Goal: Task Accomplishment & Management: Manage account settings

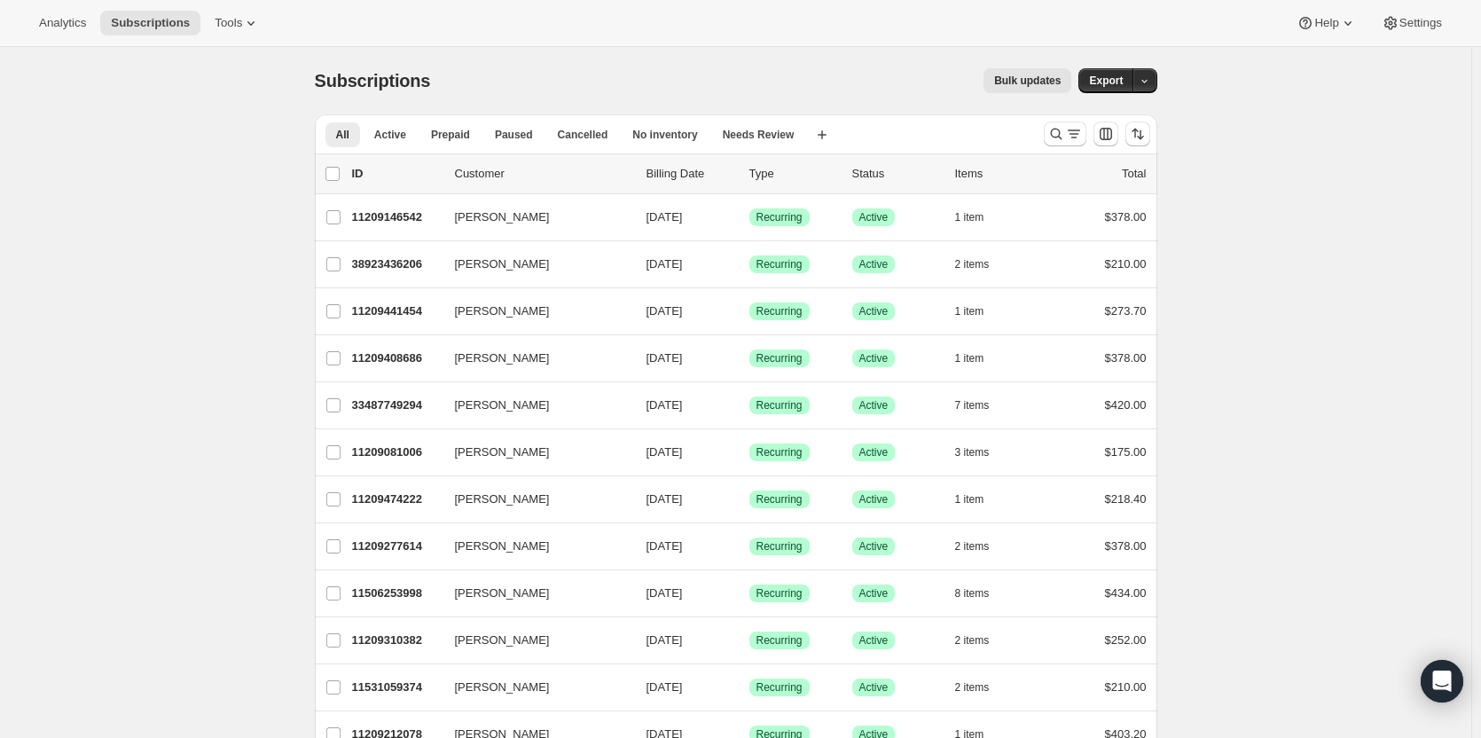
drag, startPoint x: 4, startPoint y: 328, endPoint x: 93, endPoint y: 273, distance: 104.3
click at [390, 137] on span "Active" at bounding box center [390, 135] width 32 height 14
click at [505, 130] on span "Paused" at bounding box center [514, 135] width 38 height 14
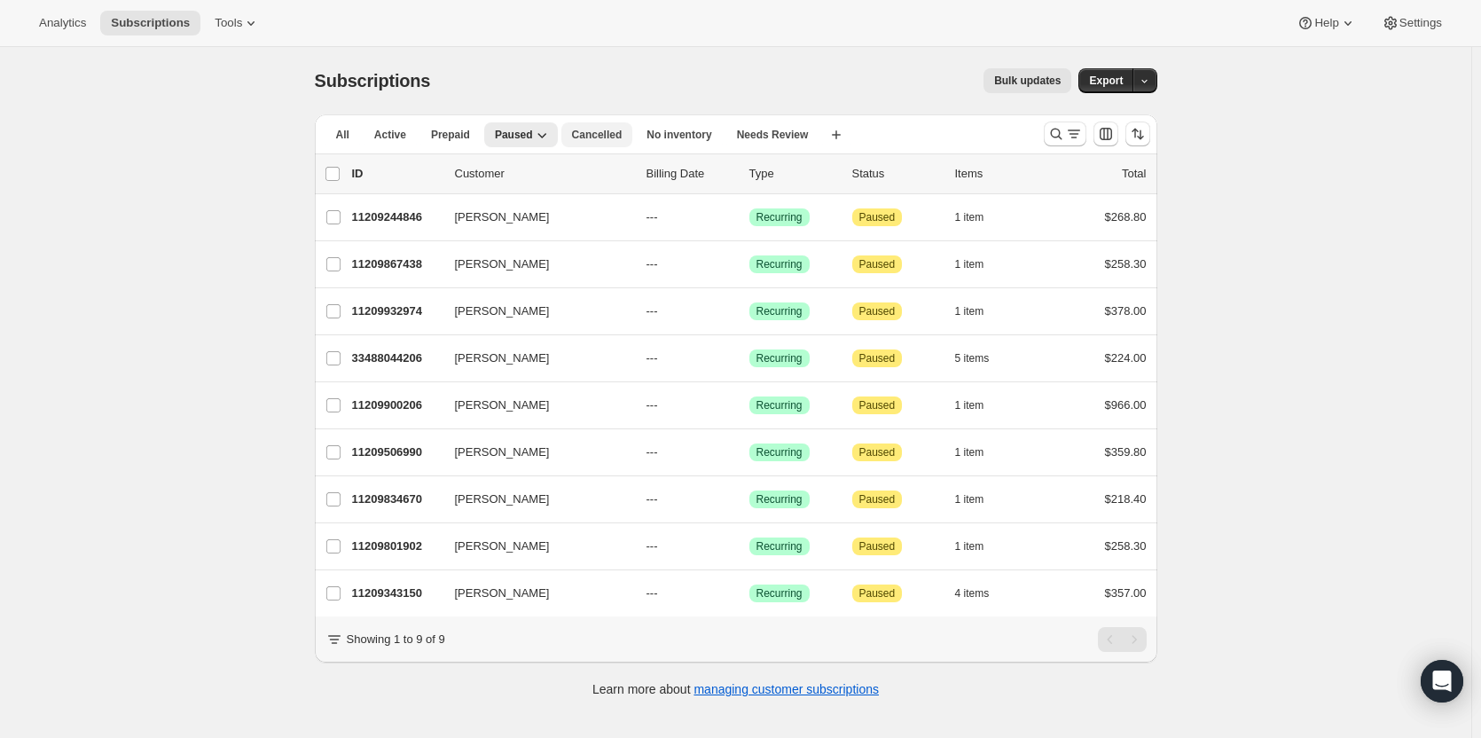
click at [599, 128] on span "Cancelled" at bounding box center [597, 135] width 51 height 14
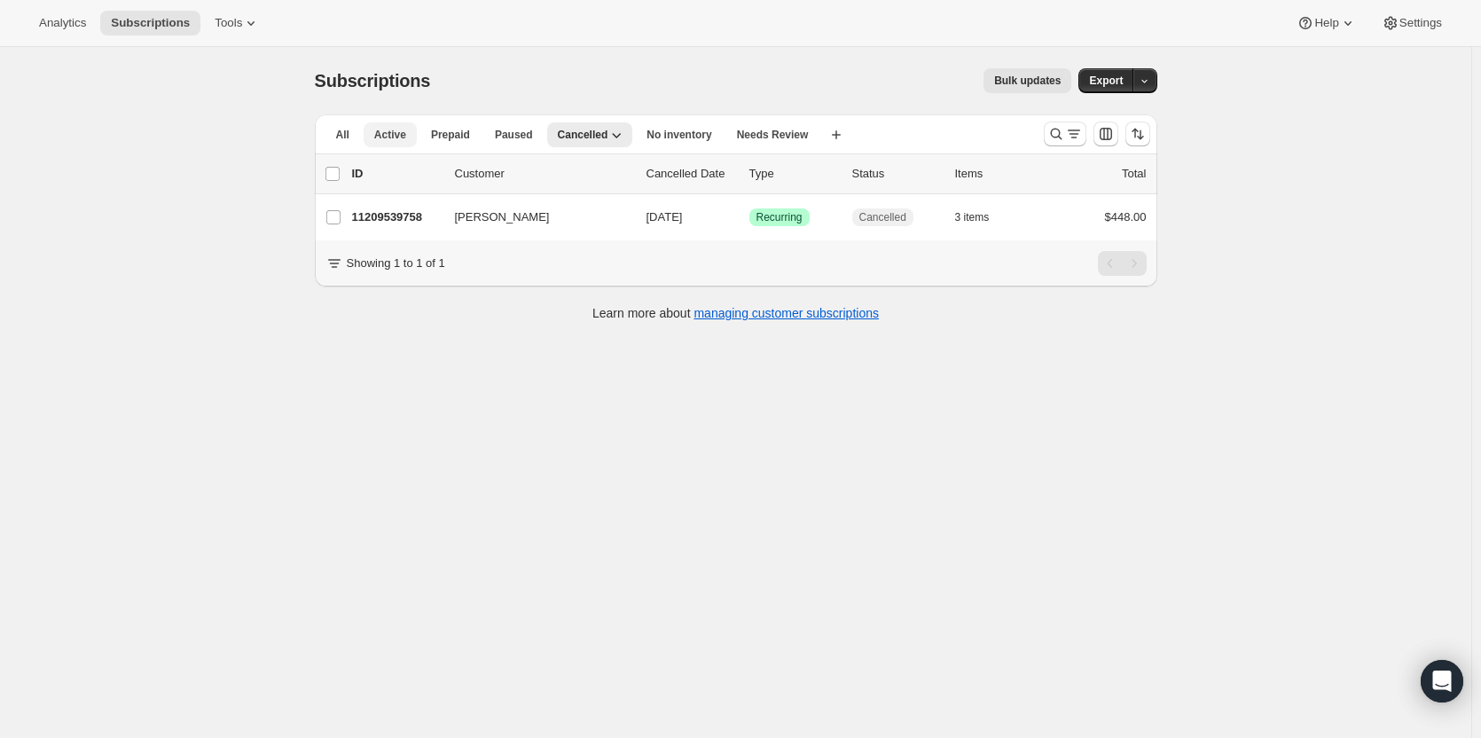
click at [391, 133] on span "Active" at bounding box center [390, 135] width 32 height 14
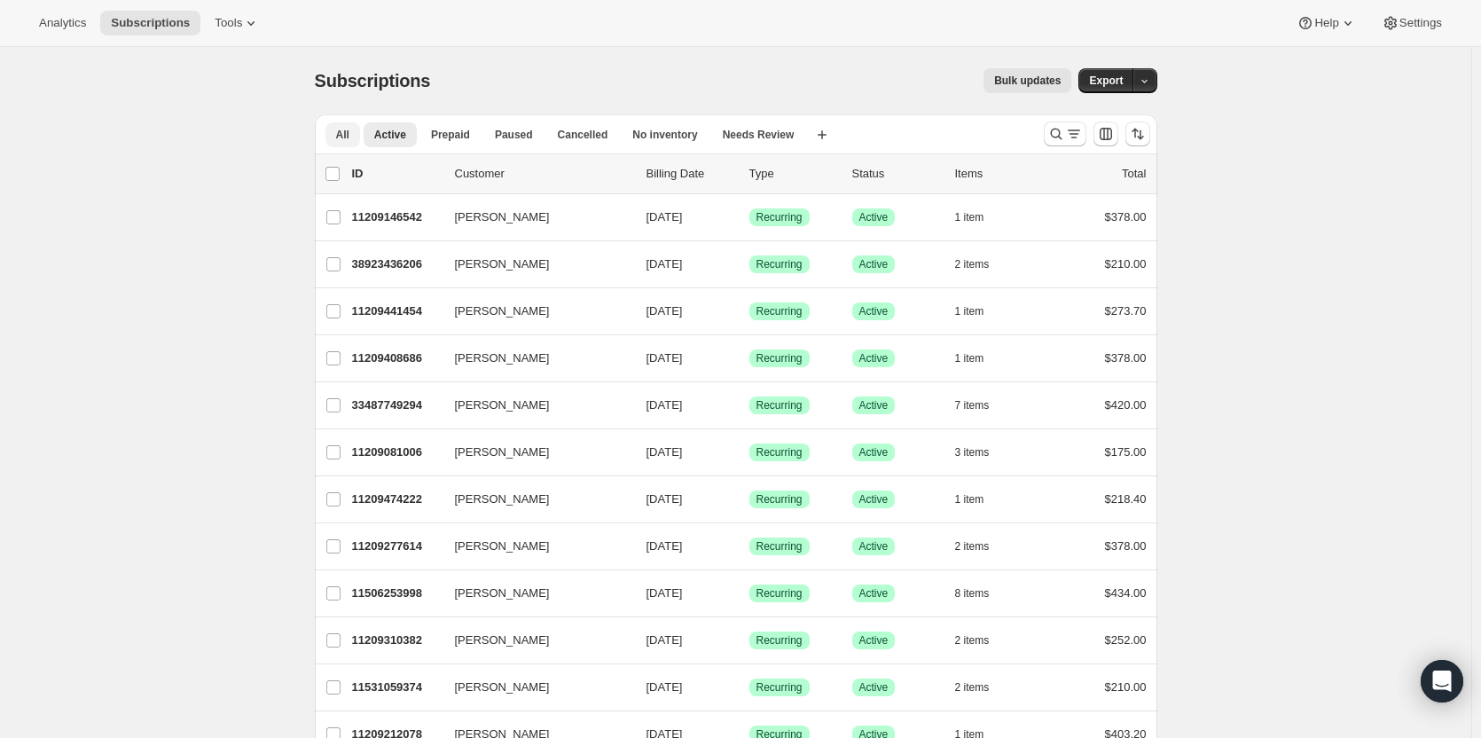
click at [335, 130] on button "All" at bounding box center [342, 134] width 35 height 25
